Goal: Feedback & Contribution: Contribute content

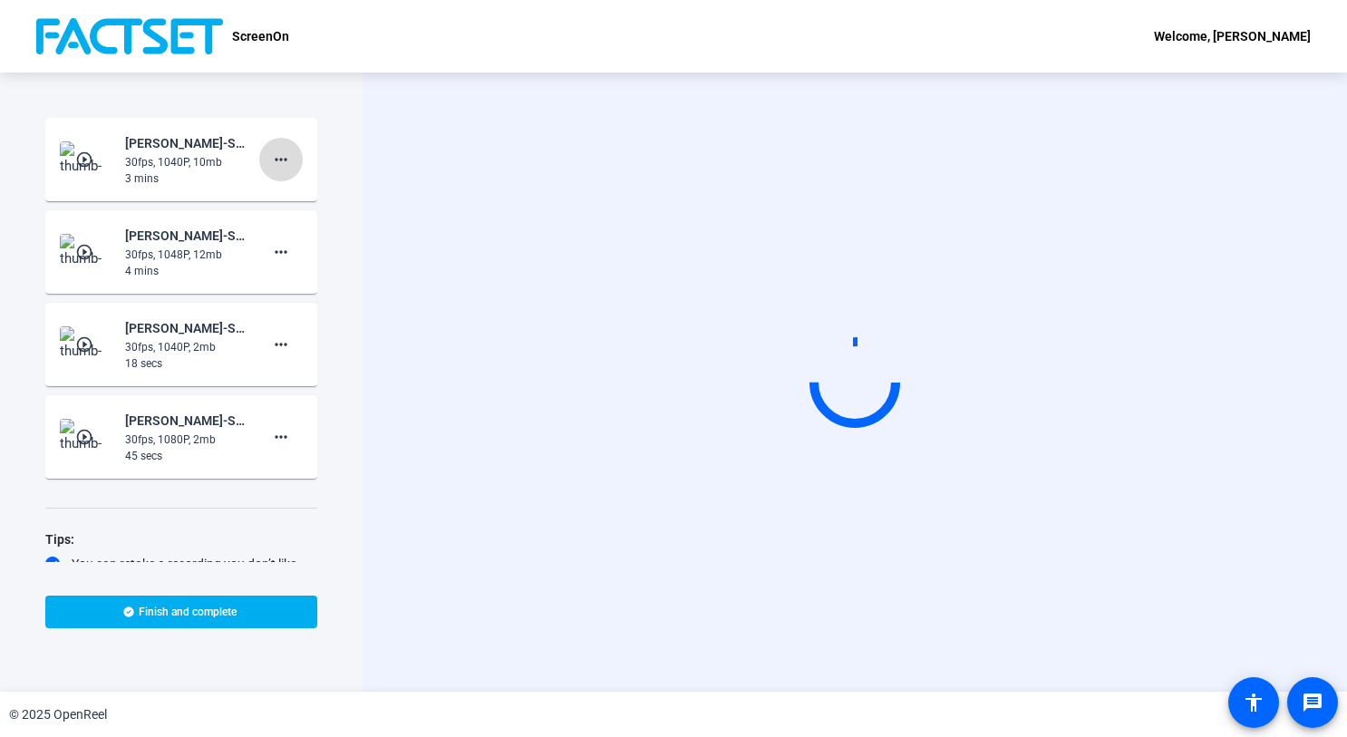
click at [274, 157] on mat-icon "more_horiz" at bounding box center [281, 160] width 22 height 22
click at [280, 246] on span "Add Notes" at bounding box center [301, 243] width 72 height 22
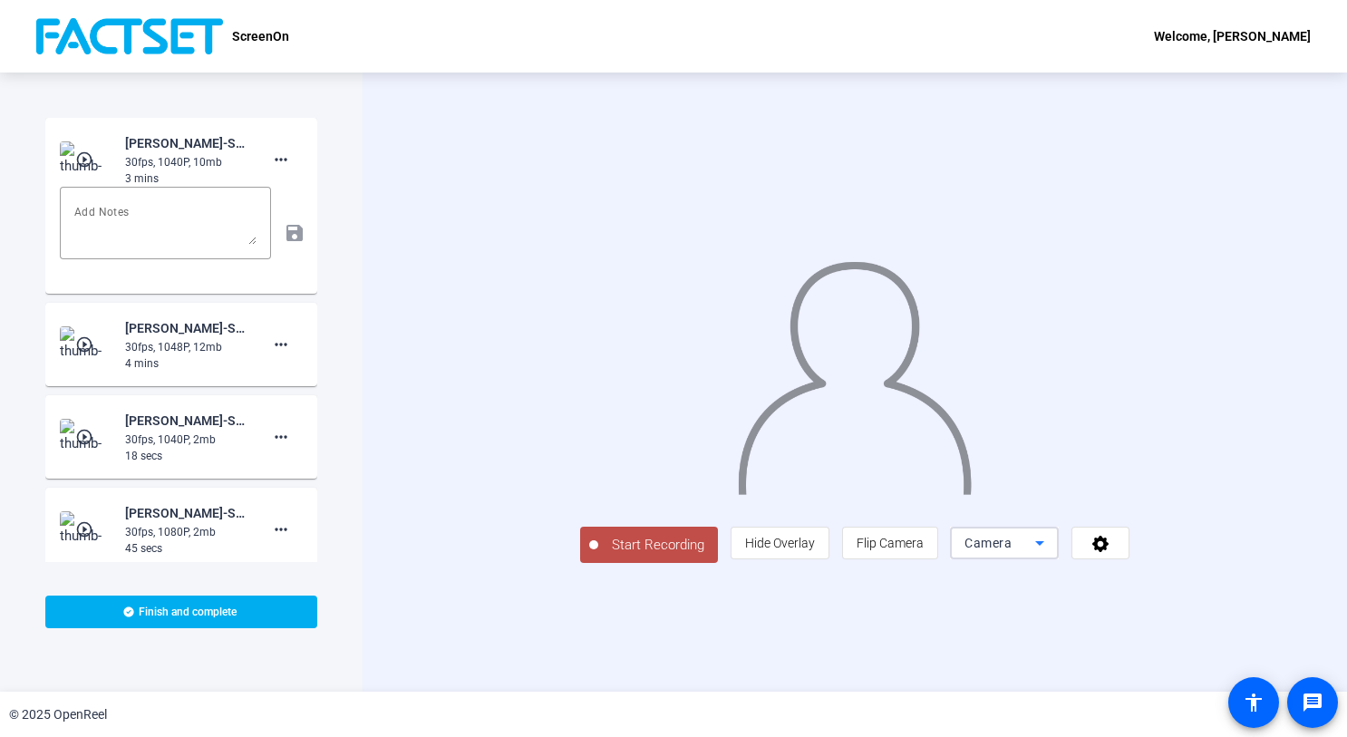
click at [1050, 554] on icon at bounding box center [1039, 543] width 22 height 22
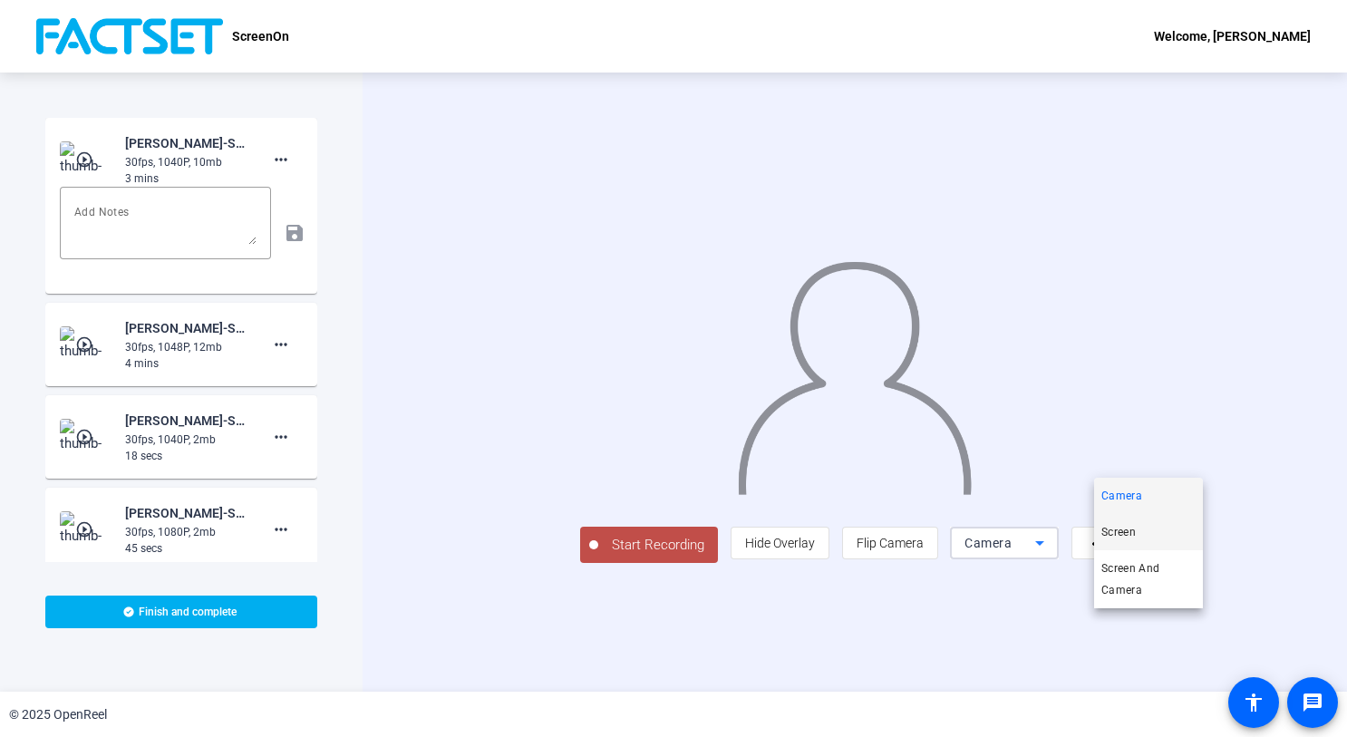
click at [1151, 533] on mat-option "Screen" at bounding box center [1148, 532] width 109 height 36
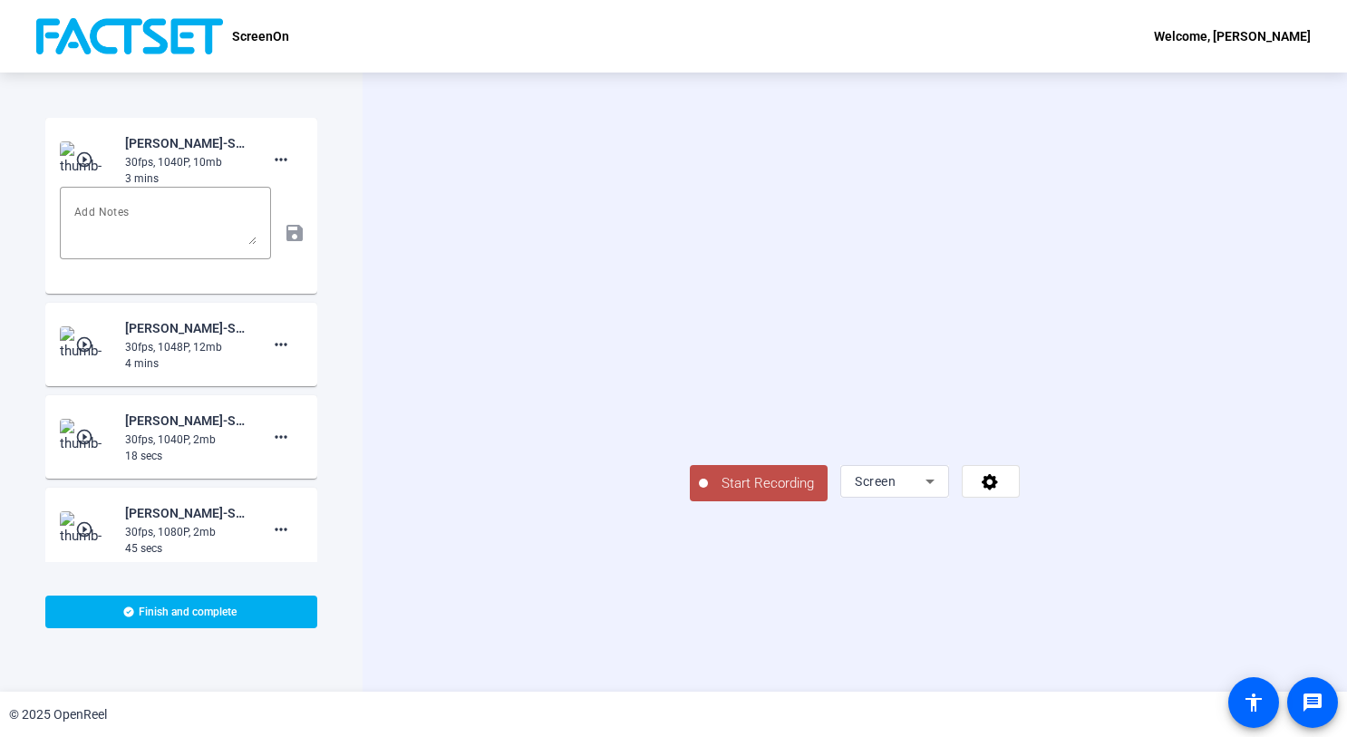
click at [432, 35] on div "ScreenOn Welcome, [PERSON_NAME]" at bounding box center [673, 36] width 1347 height 72
click at [155, 215] on textarea at bounding box center [165, 222] width 182 height 43
type textarea "Transactions Screening. Please edit out clicking on the link from Advisors View…"
click at [284, 235] on mat-icon "save" at bounding box center [293, 233] width 19 height 22
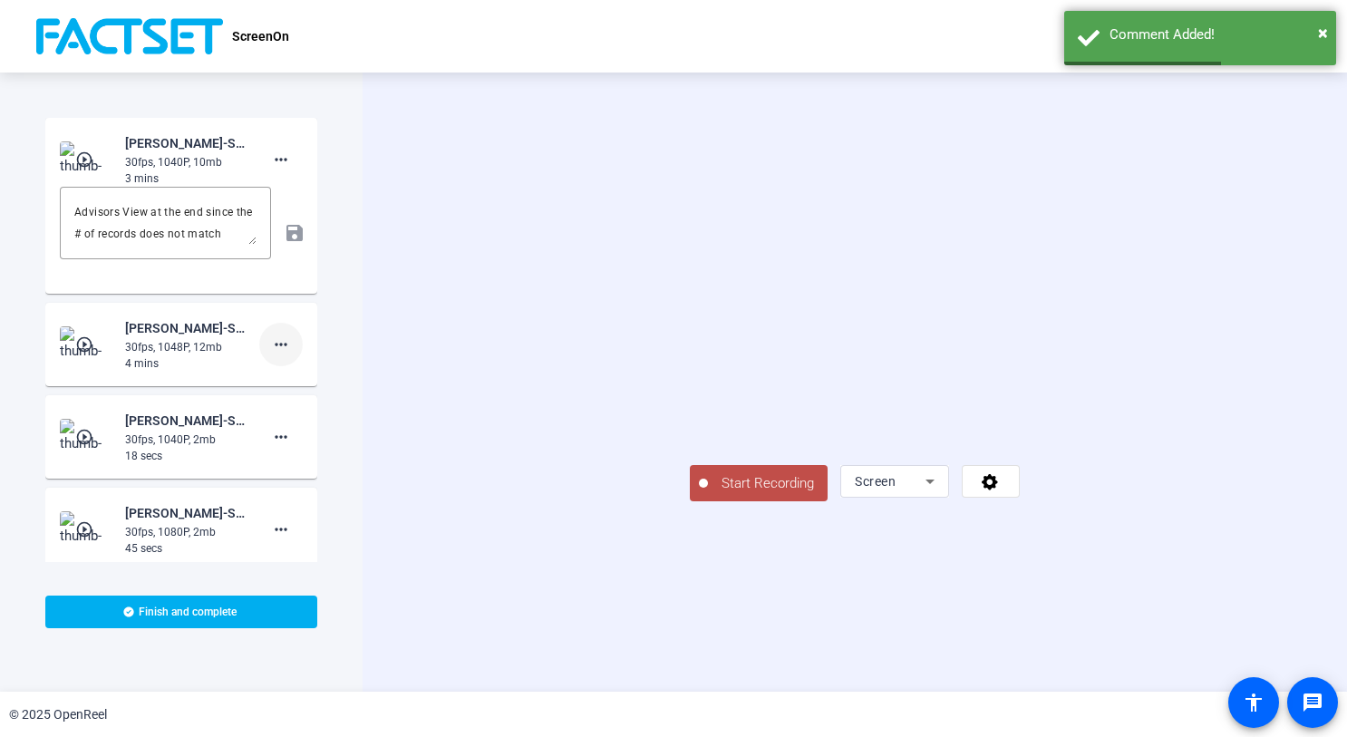
click at [277, 346] on mat-icon "more_horiz" at bounding box center [281, 344] width 22 height 22
drag, startPoint x: 288, startPoint y: 430, endPoint x: 277, endPoint y: 420, distance: 14.8
click at [287, 430] on span "Add Notes" at bounding box center [301, 428] width 72 height 22
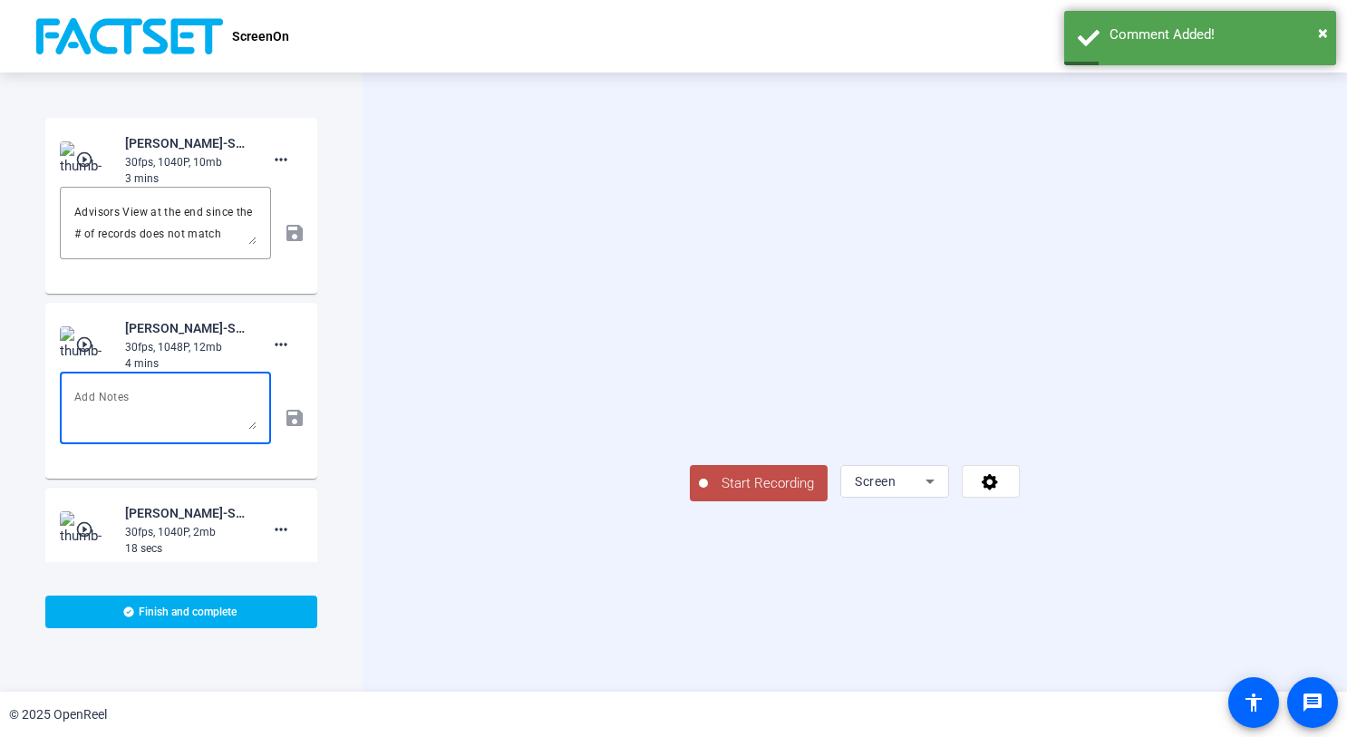
click at [111, 399] on textarea at bounding box center [165, 407] width 182 height 43
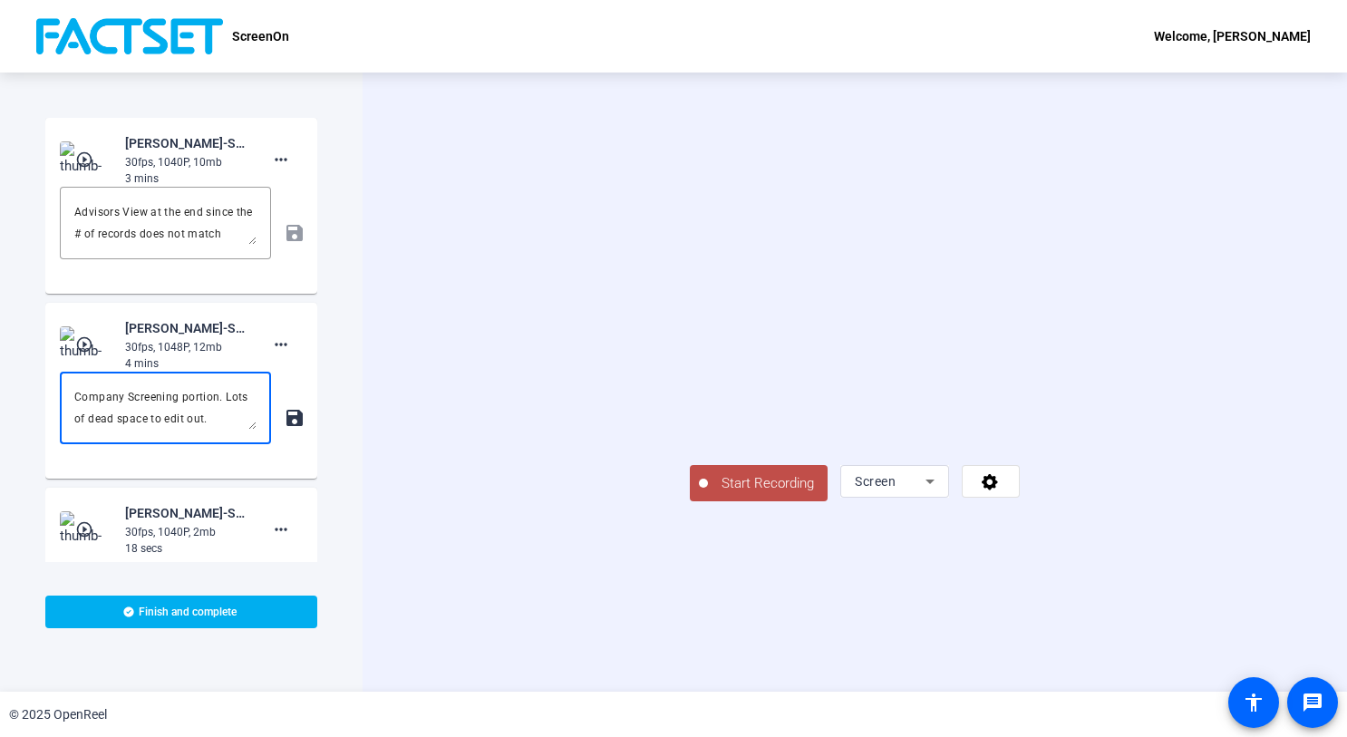
type textarea "Company Screening portion. Lots of dead space to edit out."
click at [284, 420] on mat-icon "save" at bounding box center [293, 418] width 19 height 22
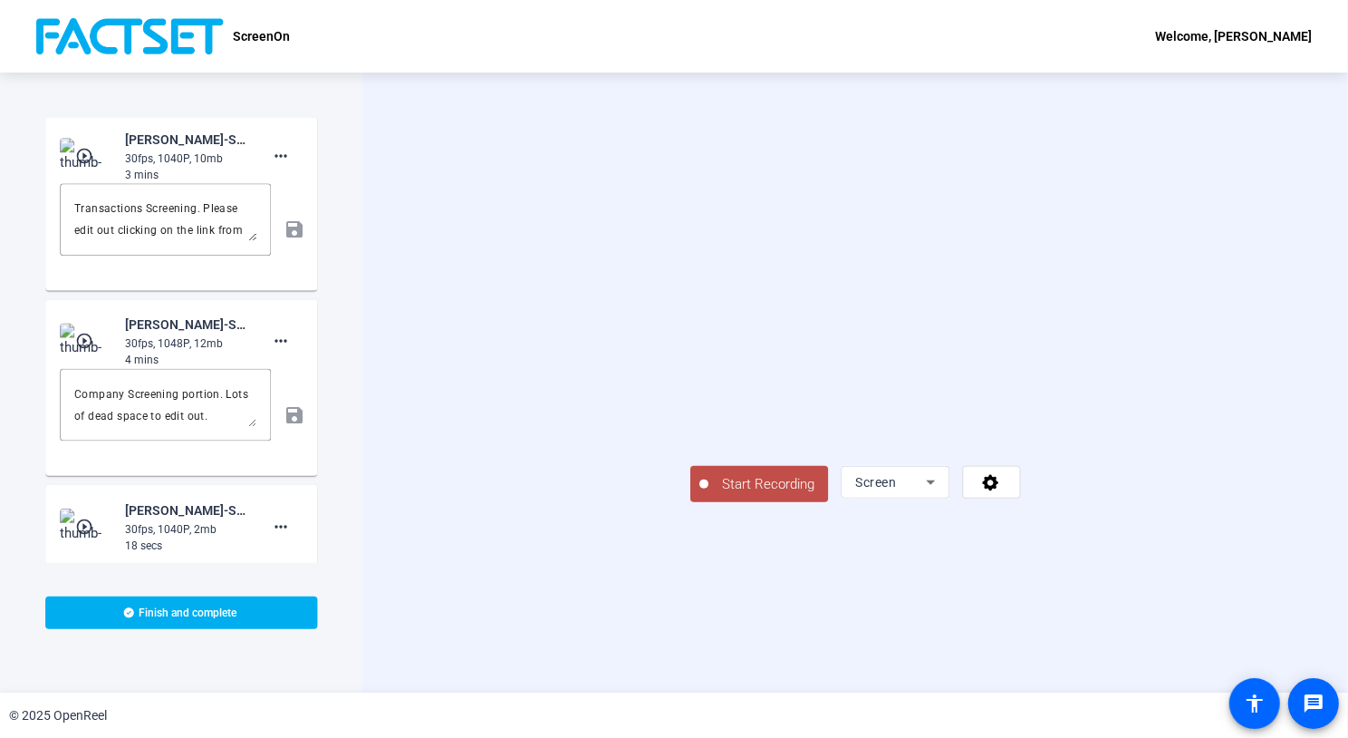
scroll to position [0, 0]
